Goal: Obtain resource: Obtain resource

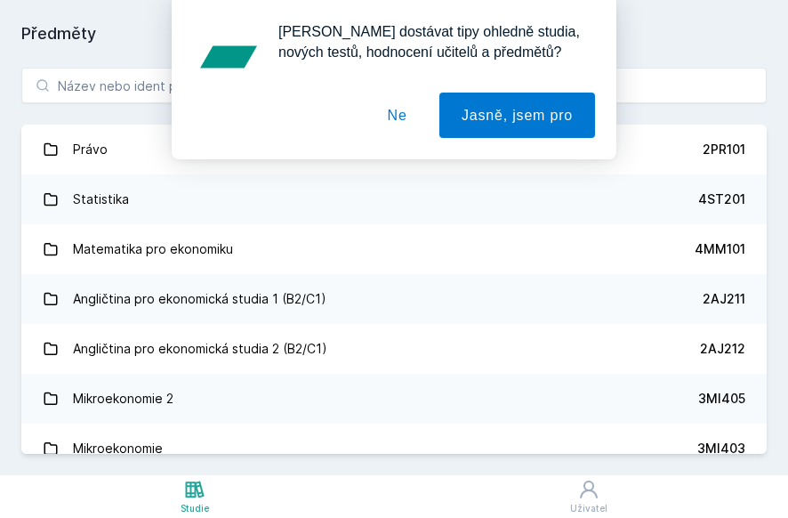
click at [395, 120] on font "Ne" at bounding box center [398, 115] width 20 height 15
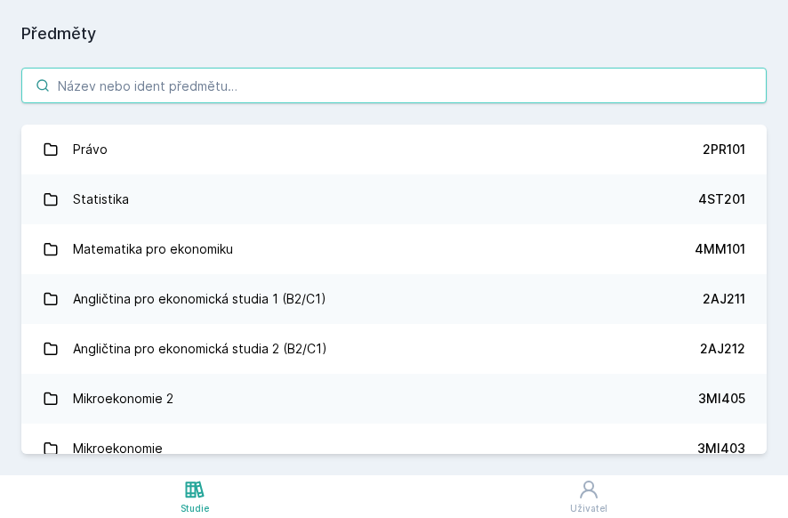
click at [261, 99] on input "search" at bounding box center [393, 86] width 745 height 36
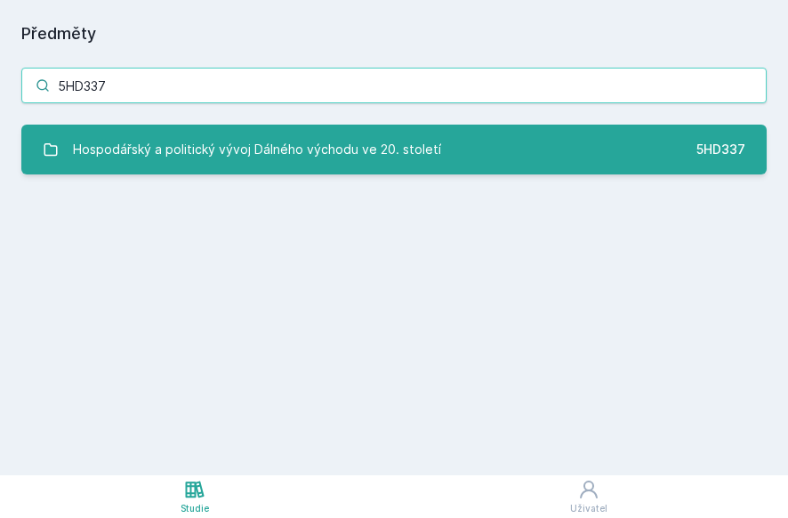
type input "5HD337"
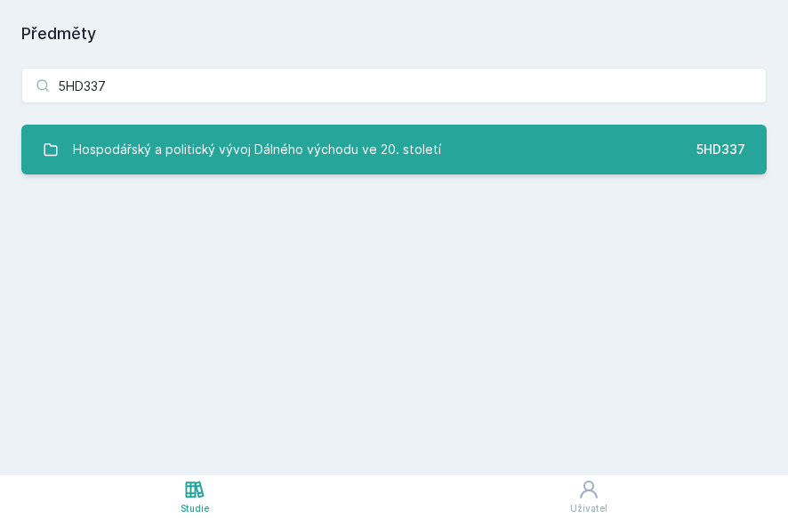
click at [261, 134] on div "Hospodářský a politický vývoj Dálného východu ve 20. století" at bounding box center [257, 150] width 368 height 36
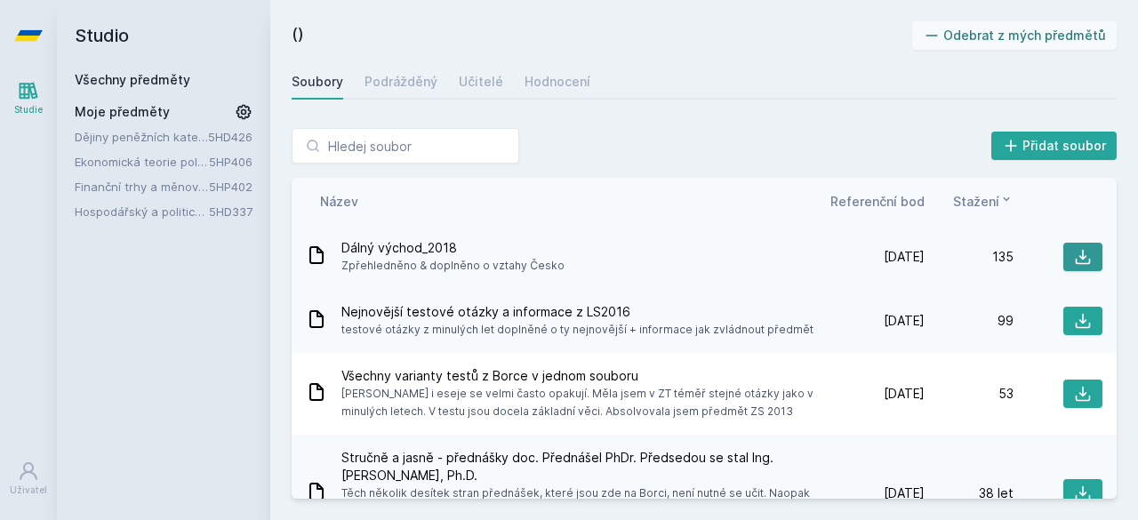
click at [787, 247] on button at bounding box center [1083, 257] width 39 height 28
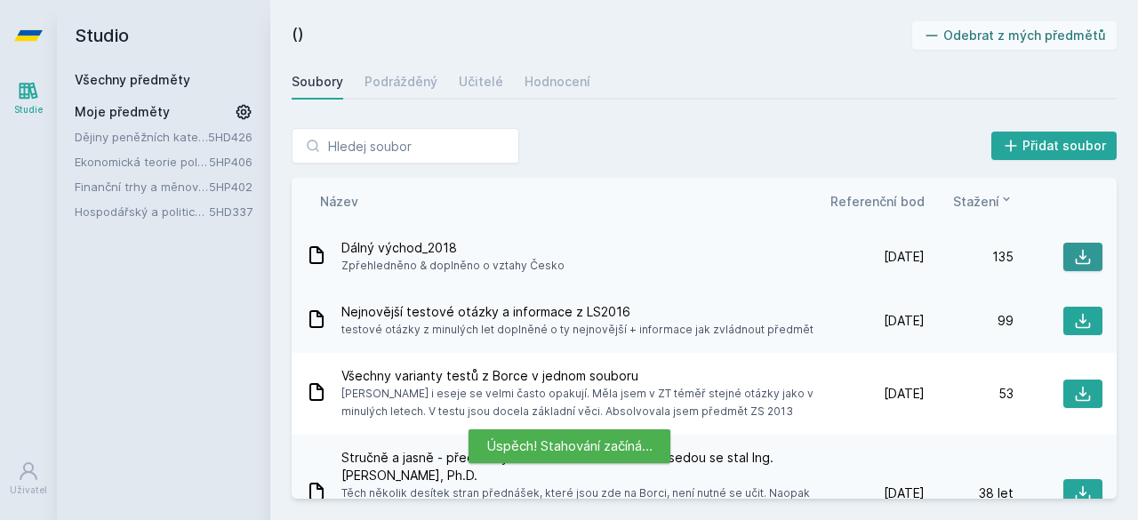
click at [787, 258] on icon at bounding box center [1083, 257] width 18 height 18
click at [564, 81] on font "Hodnocení" at bounding box center [558, 81] width 66 height 15
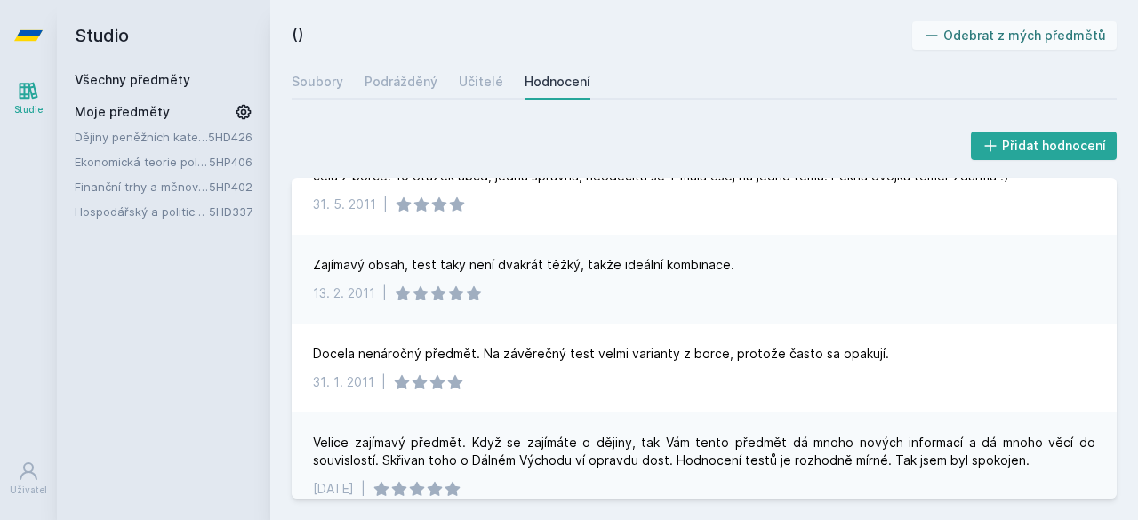
scroll to position [889, 0]
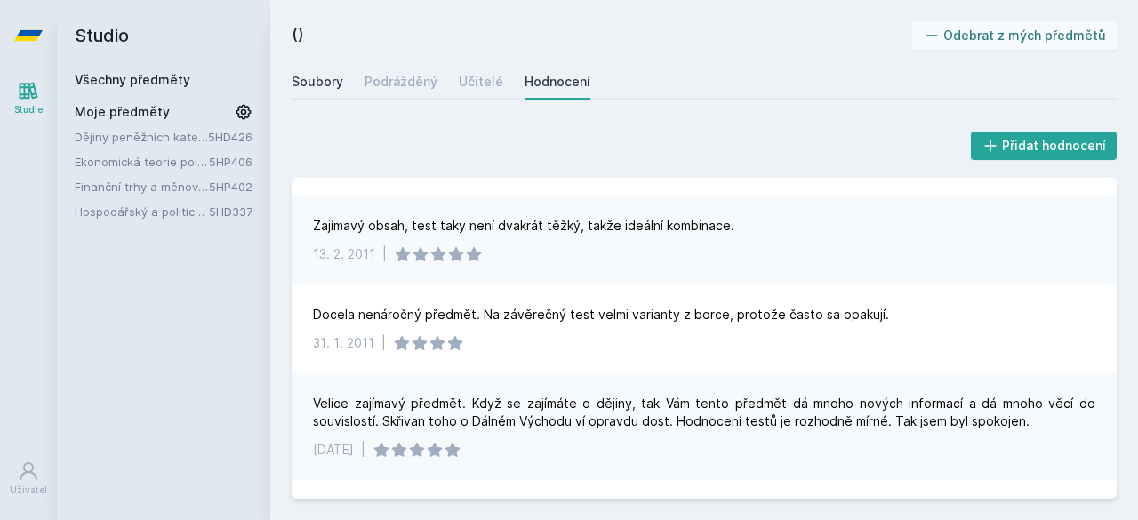
click at [333, 83] on font "Soubory" at bounding box center [318, 81] width 52 height 15
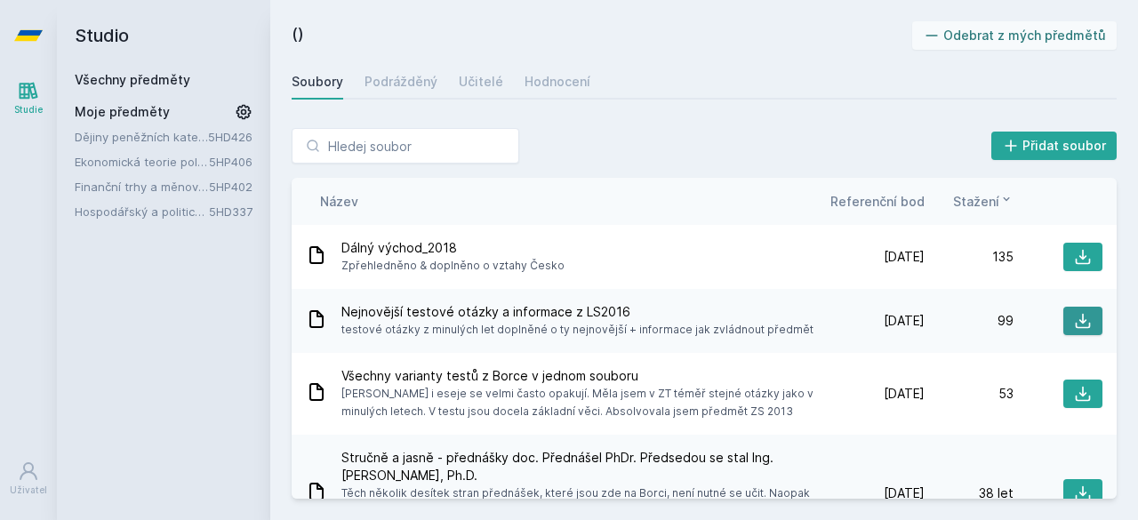
click at [787, 318] on icon at bounding box center [1083, 321] width 18 height 18
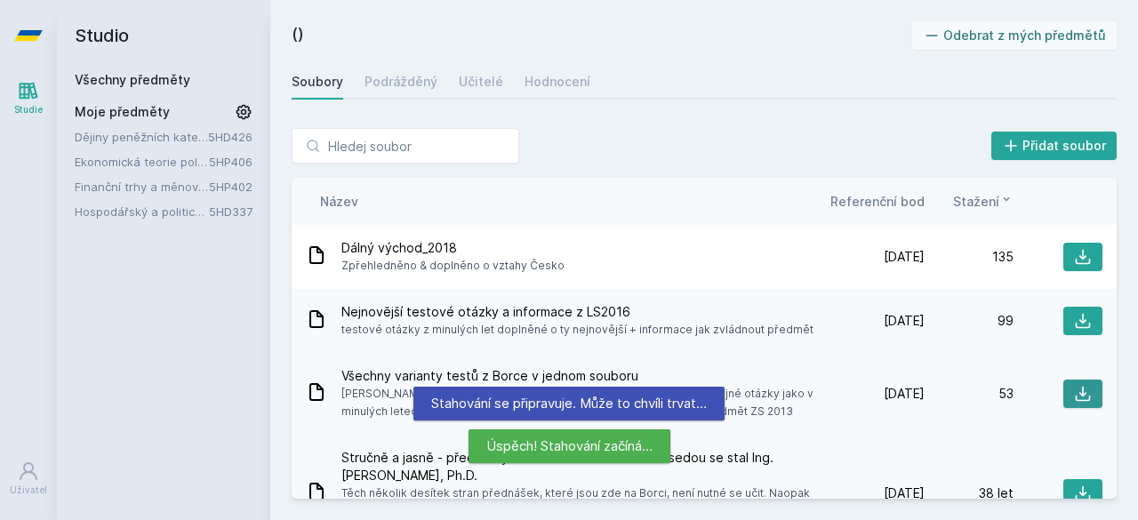
click at [787, 396] on icon at bounding box center [1083, 394] width 15 height 15
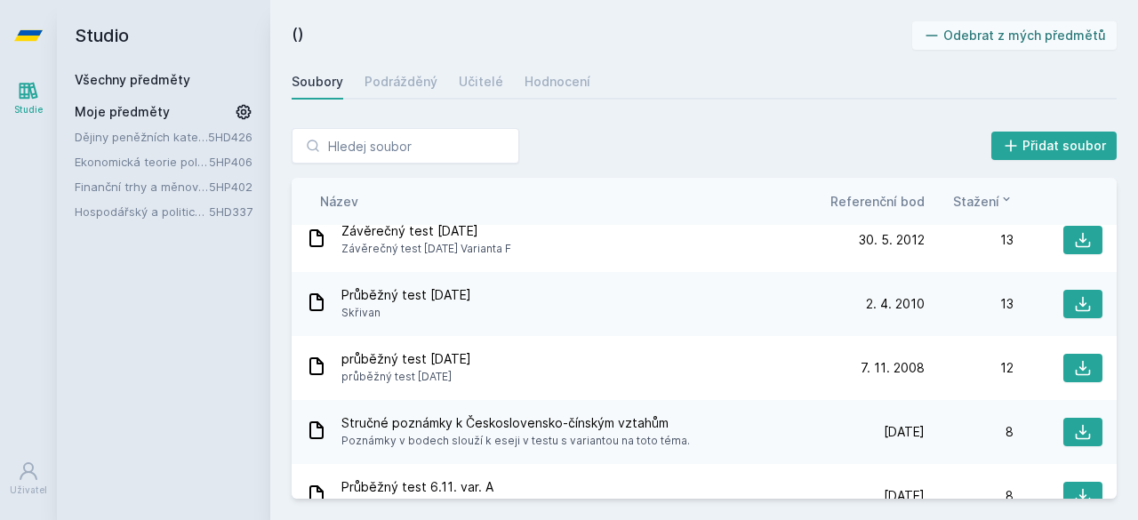
scroll to position [534, 0]
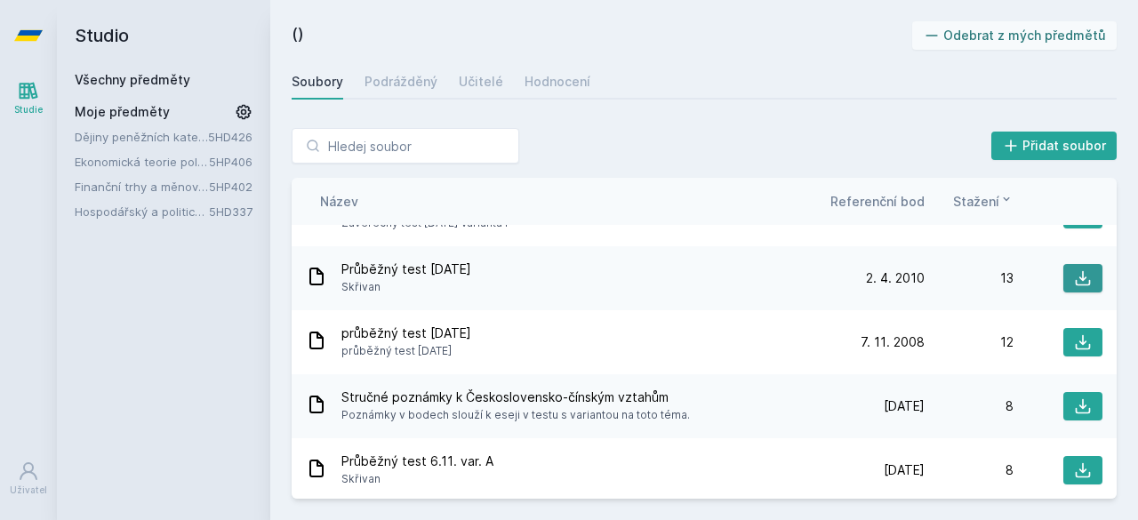
click at [787, 274] on icon at bounding box center [1083, 279] width 18 height 18
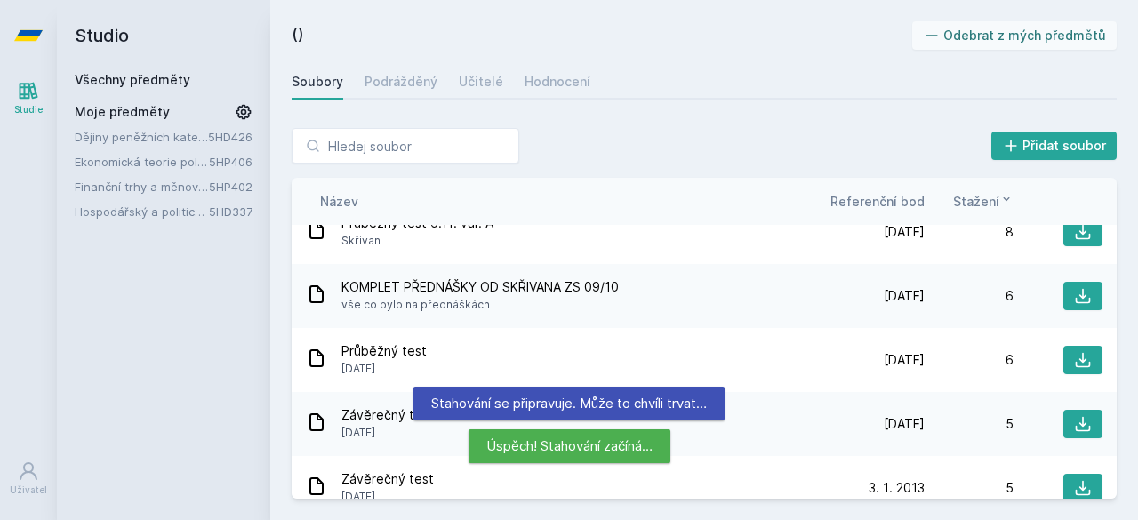
scroll to position [801, 0]
